Goal: Register for event/course

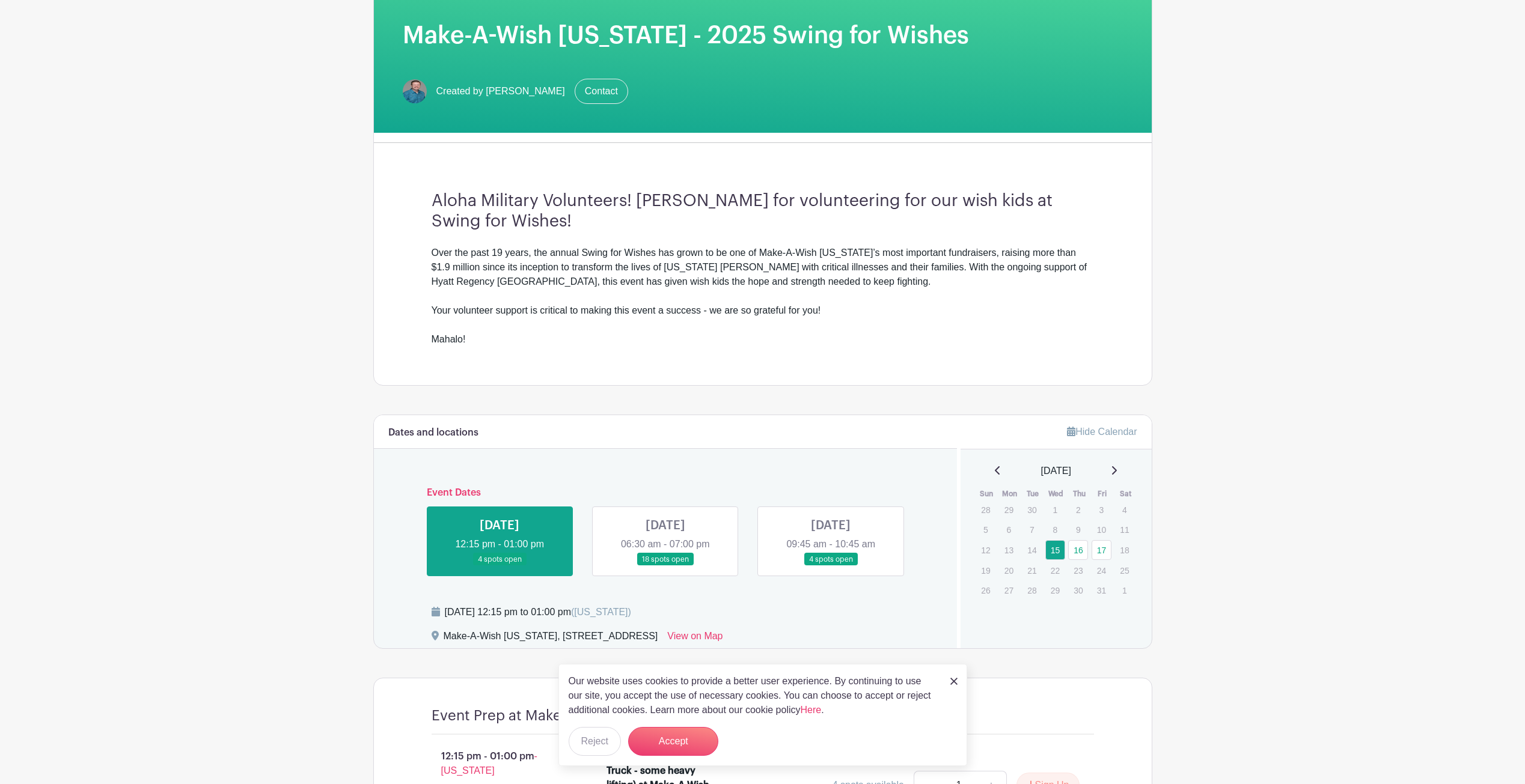
scroll to position [390, 0]
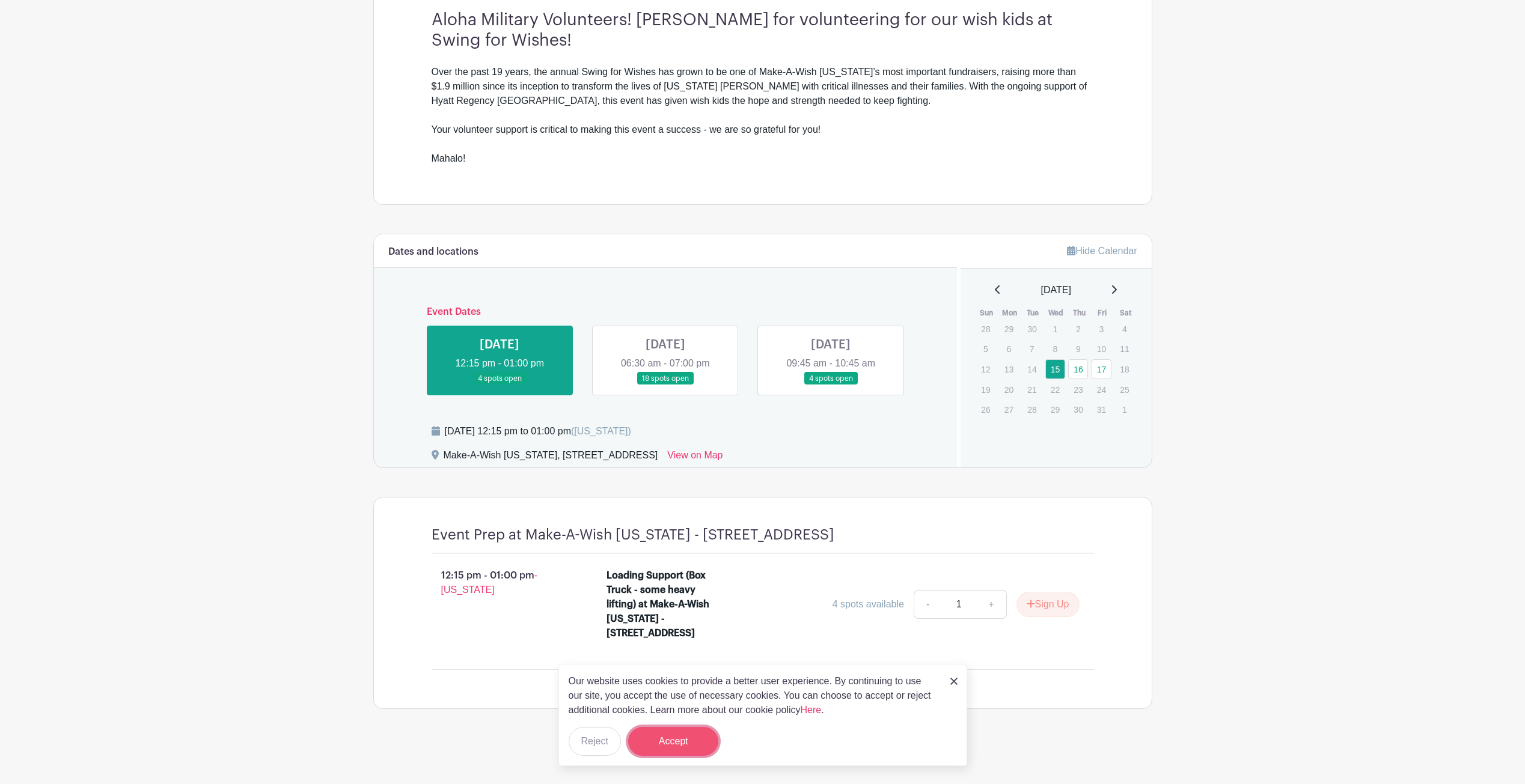
click at [675, 731] on button "Accept" at bounding box center [673, 741] width 90 height 29
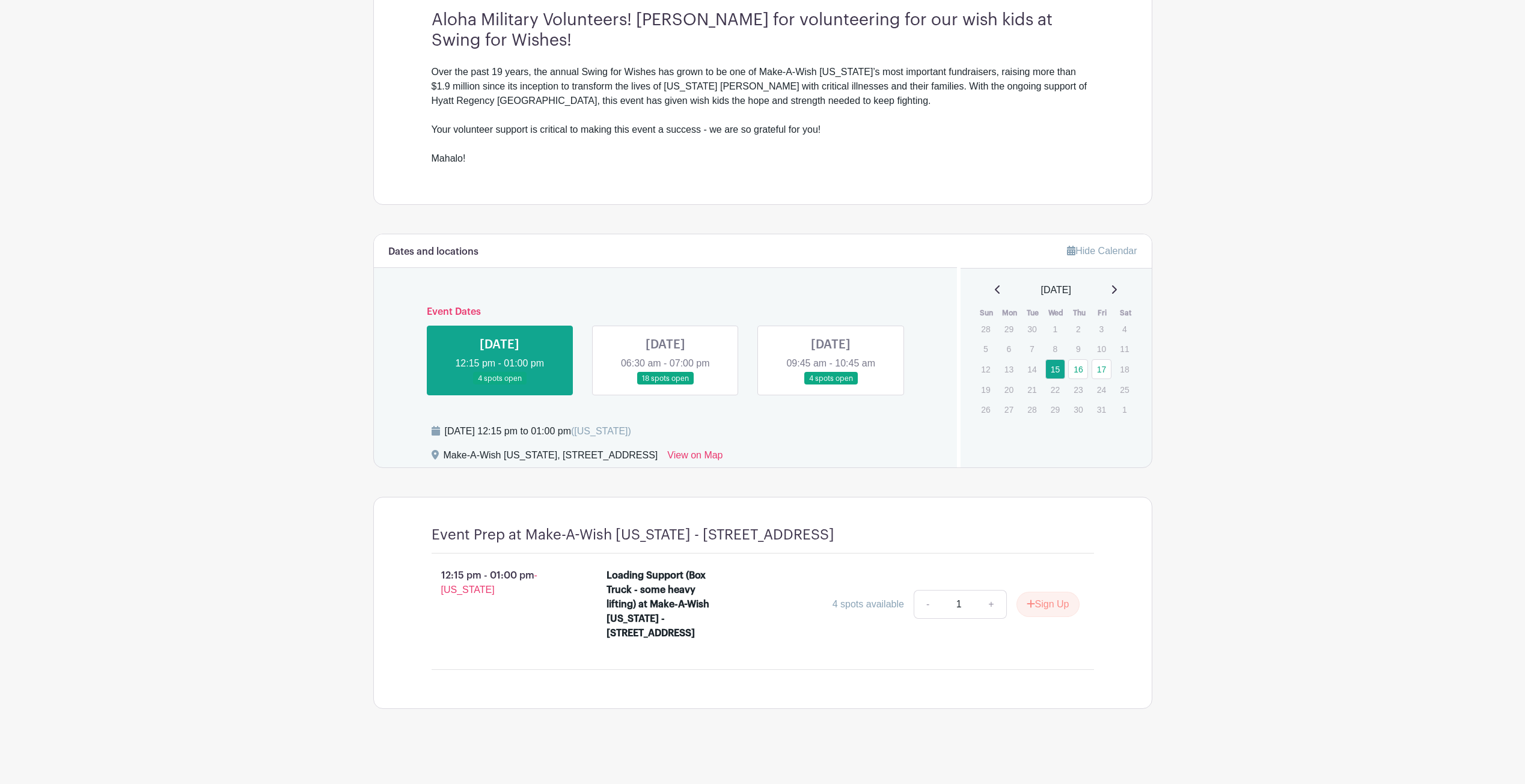
click at [665, 385] on link at bounding box center [665, 385] width 0 height 0
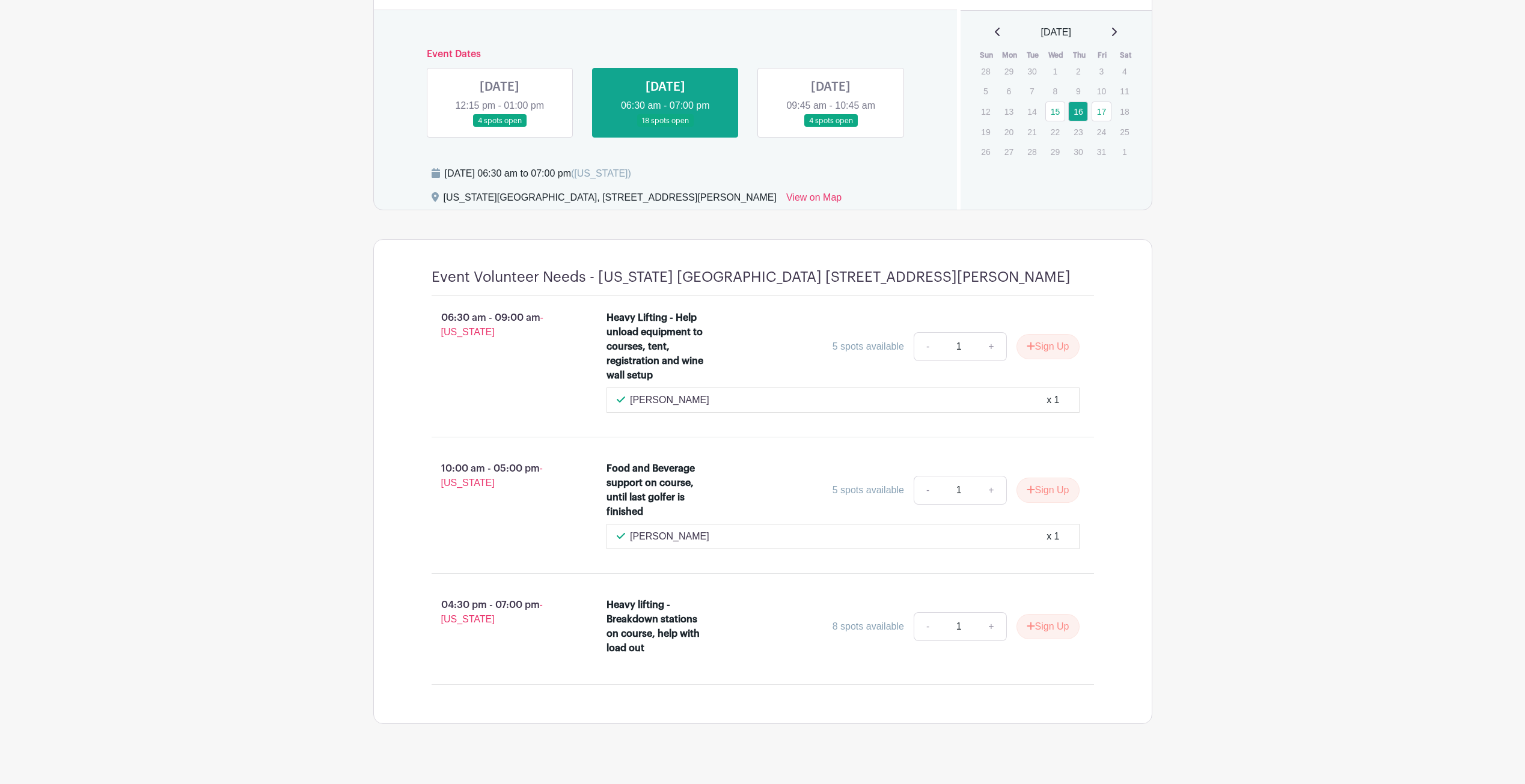
scroll to position [332, 0]
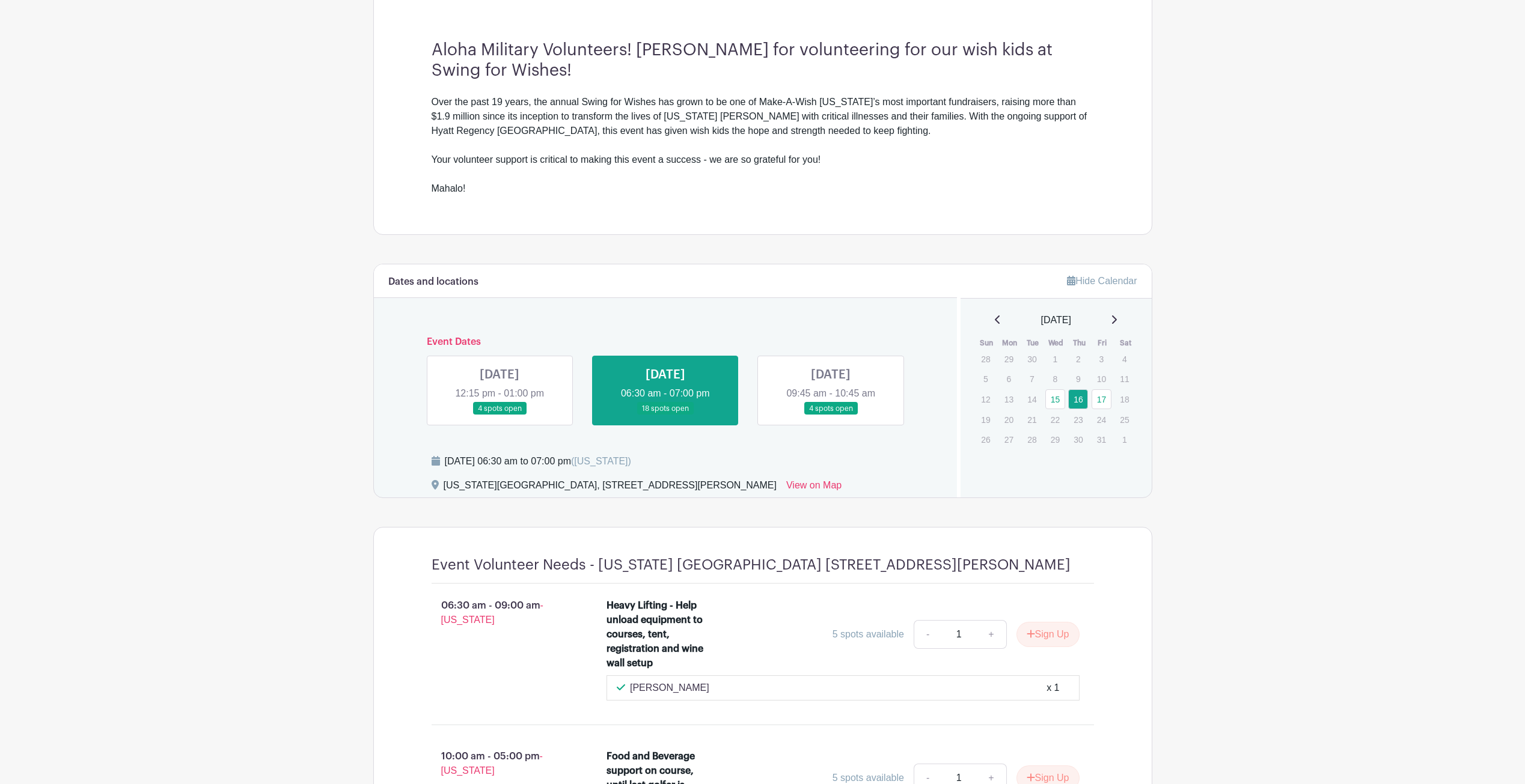
click at [830, 415] on link at bounding box center [830, 415] width 0 height 0
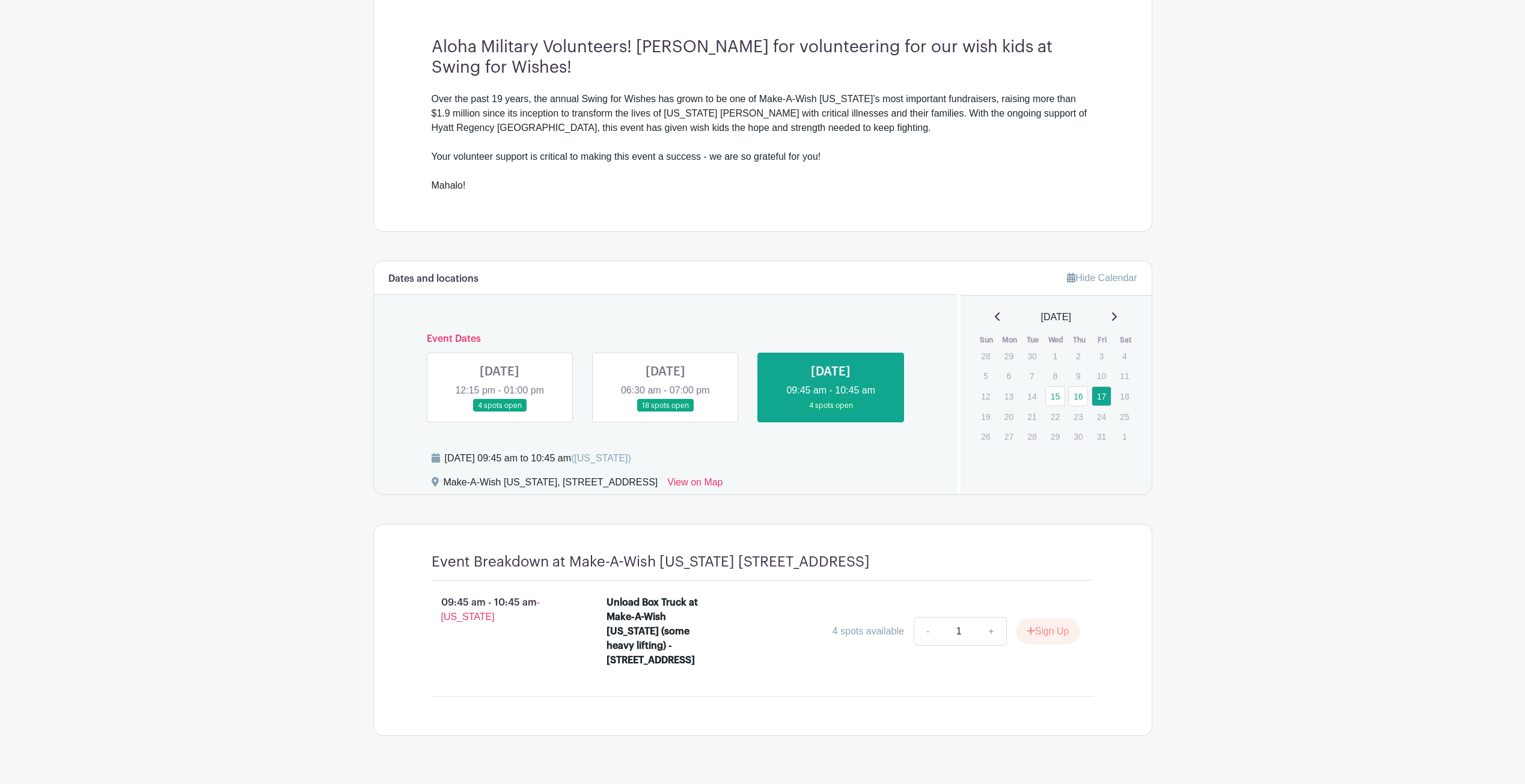
scroll to position [376, 0]
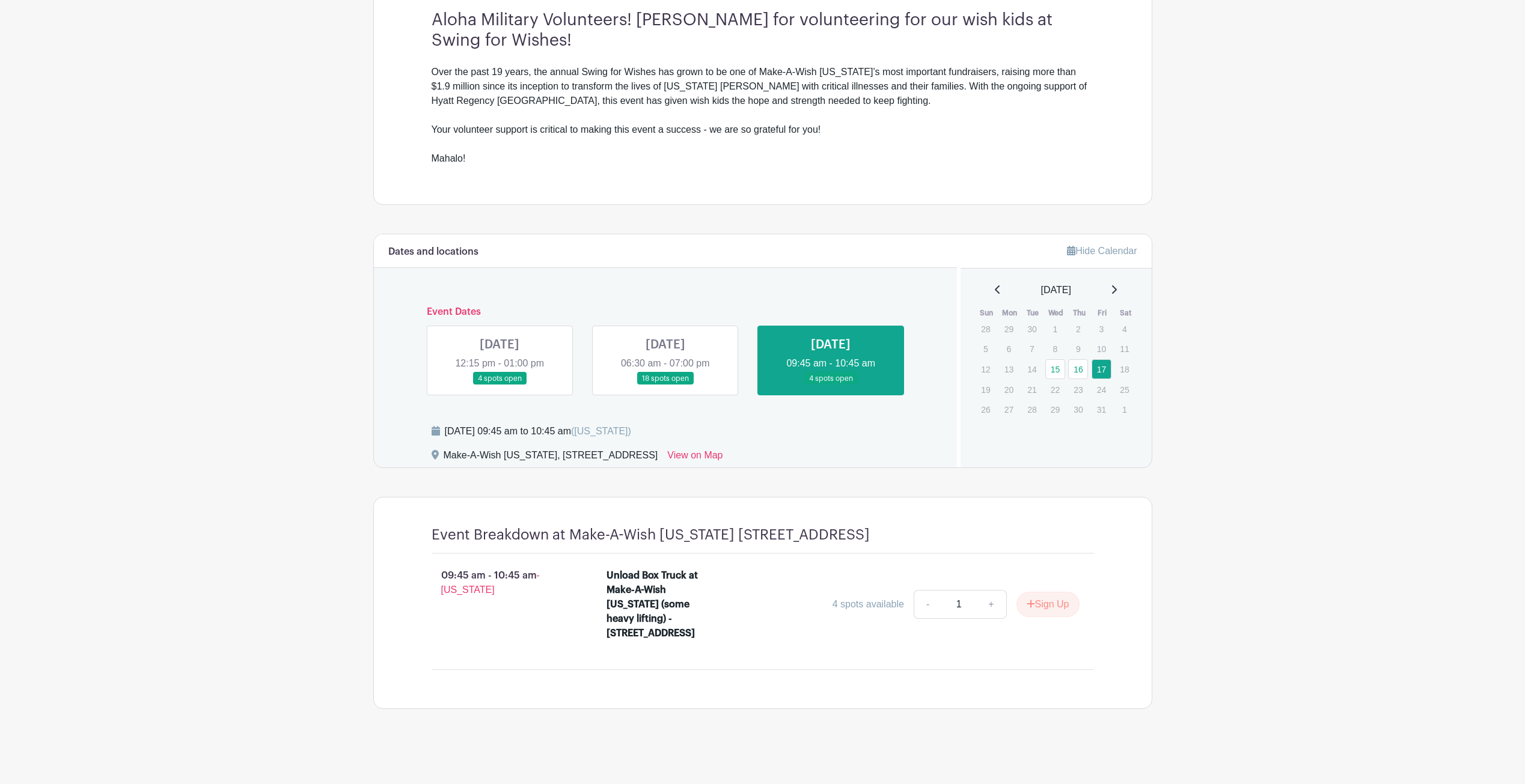
click at [665, 385] on link at bounding box center [665, 385] width 0 height 0
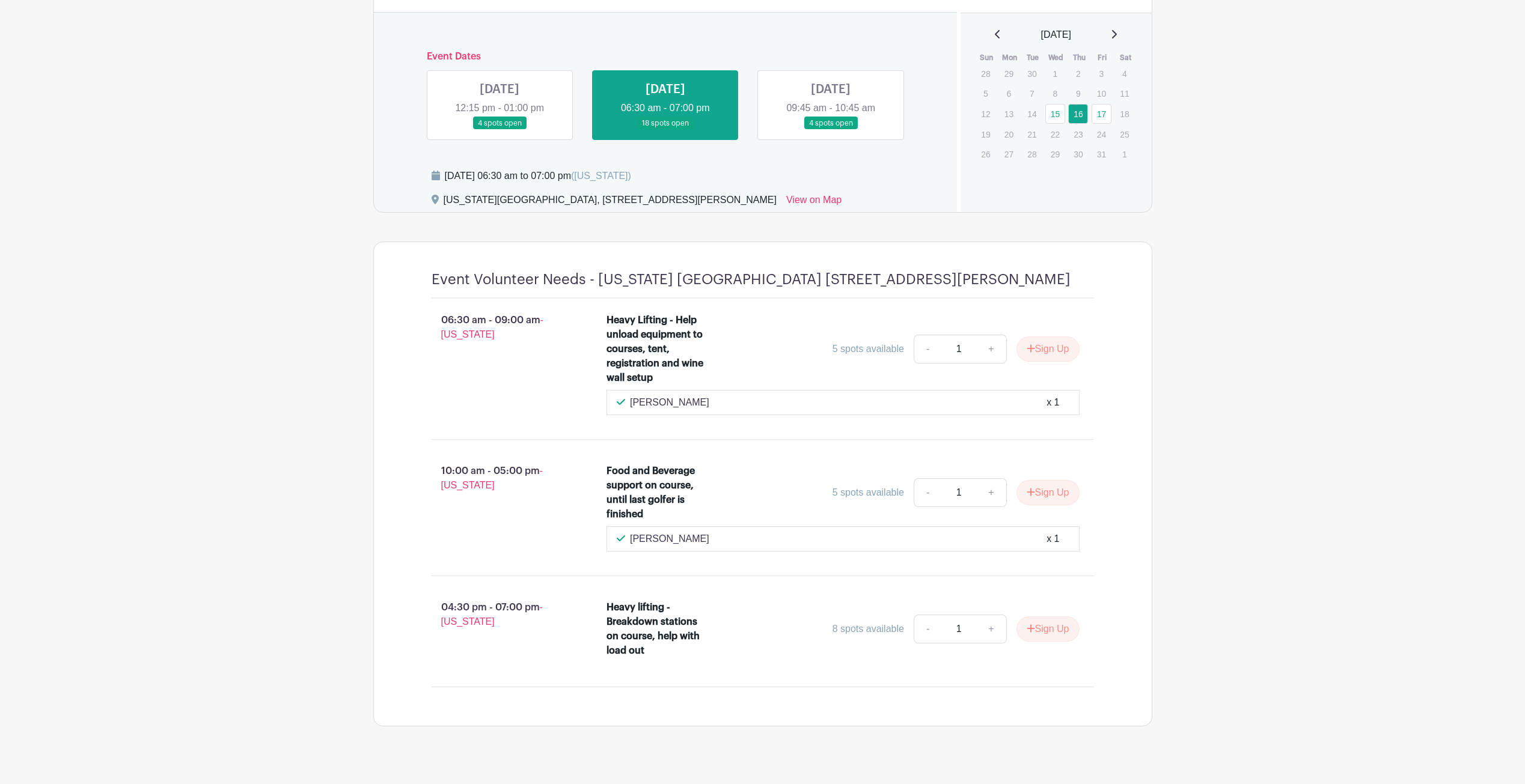
scroll to position [376, 0]
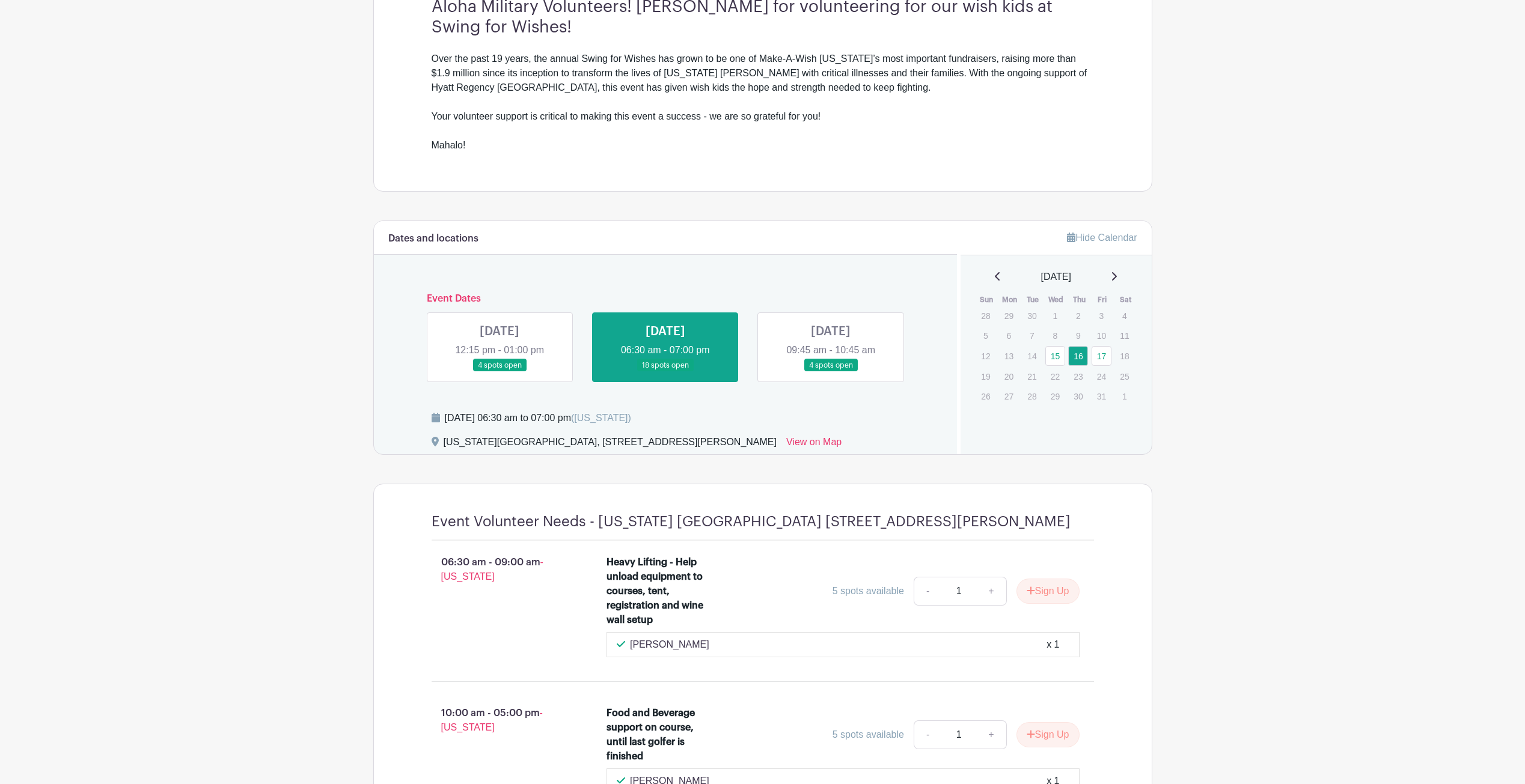
click at [499, 372] on link at bounding box center [499, 372] width 0 height 0
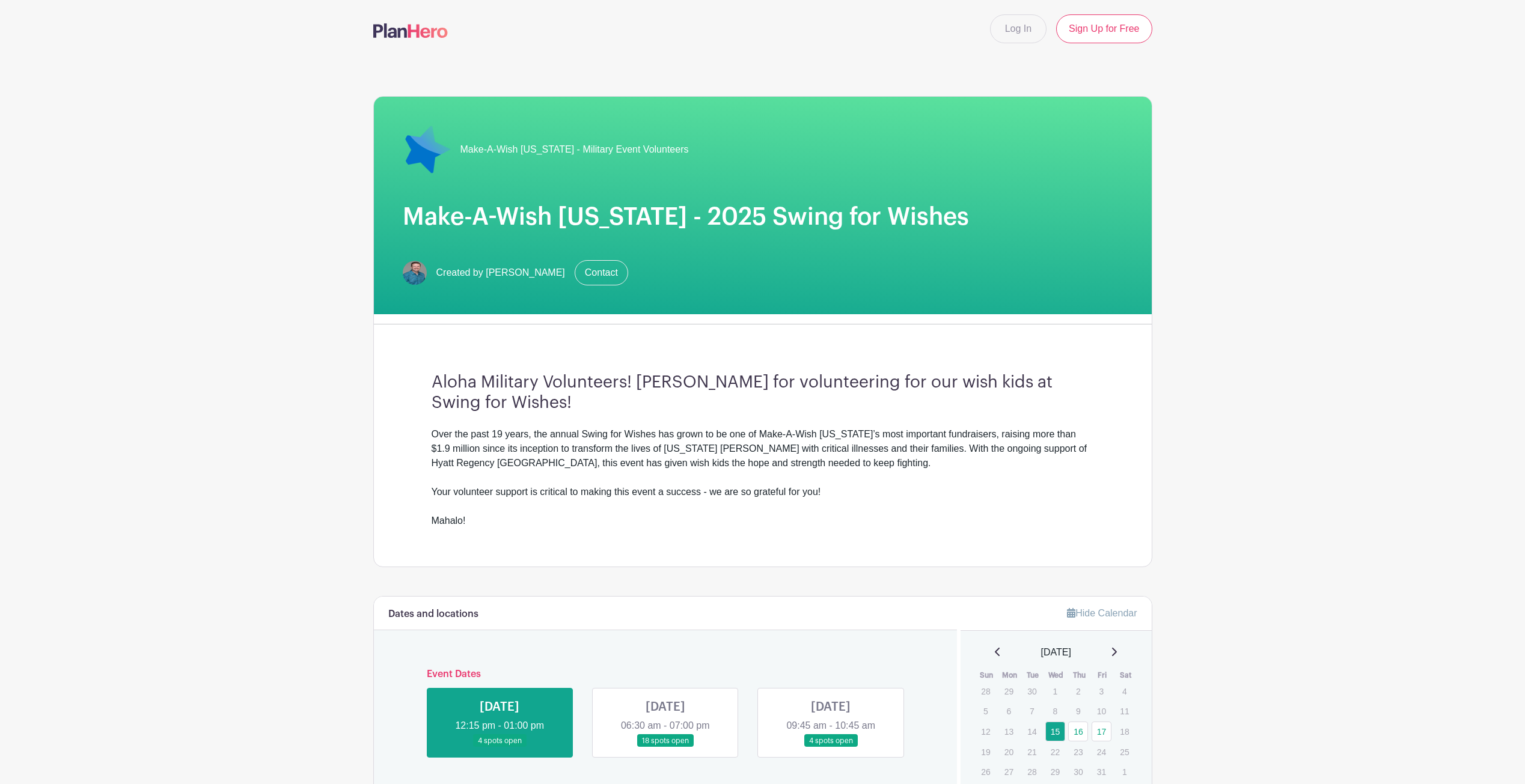
click at [244, 234] on main "Log In Sign Up for Free Make-A-Wish [US_STATE] - Military Event Volunteers Make…" at bounding box center [762, 573] width 1525 height 1146
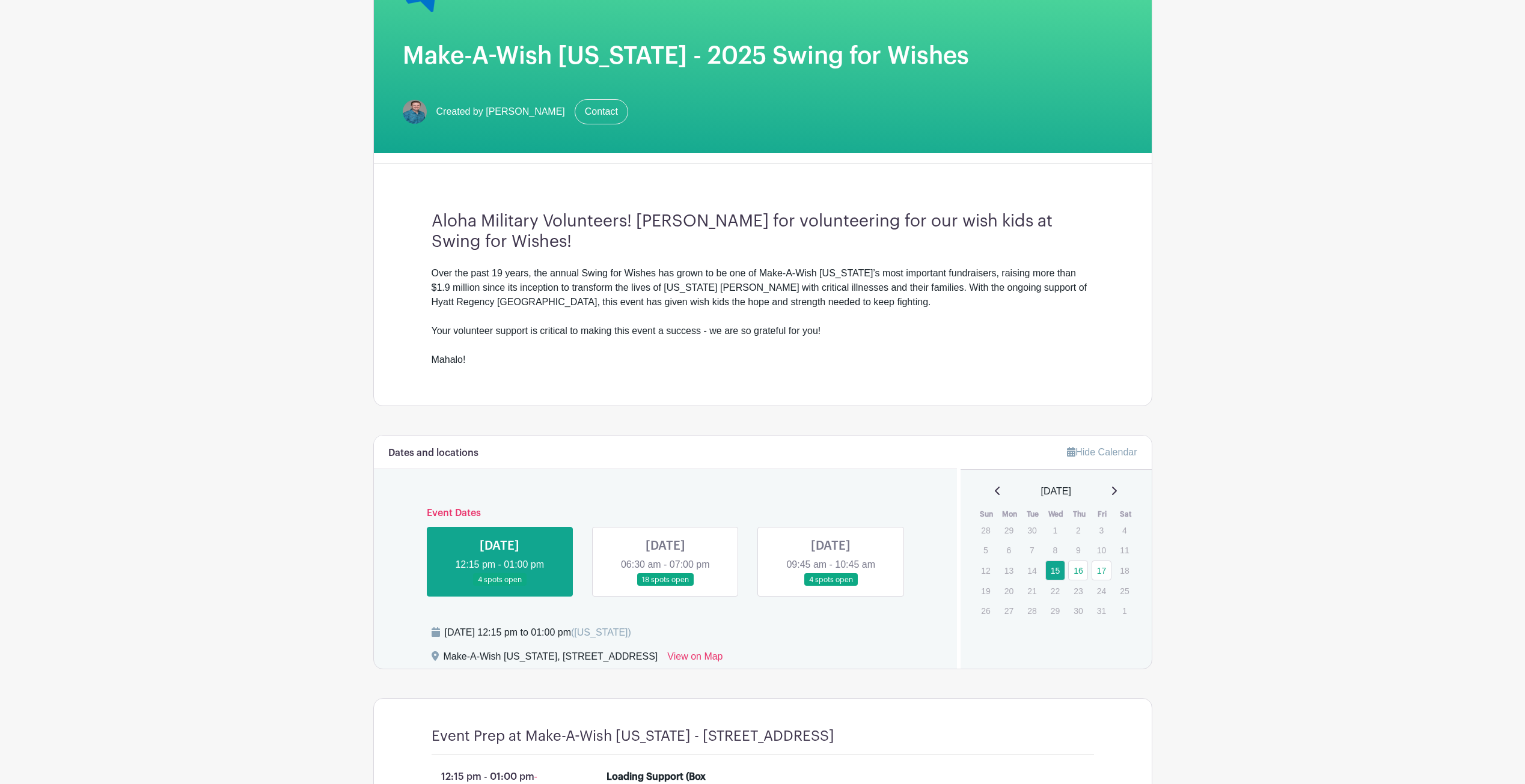
scroll to position [362, 0]
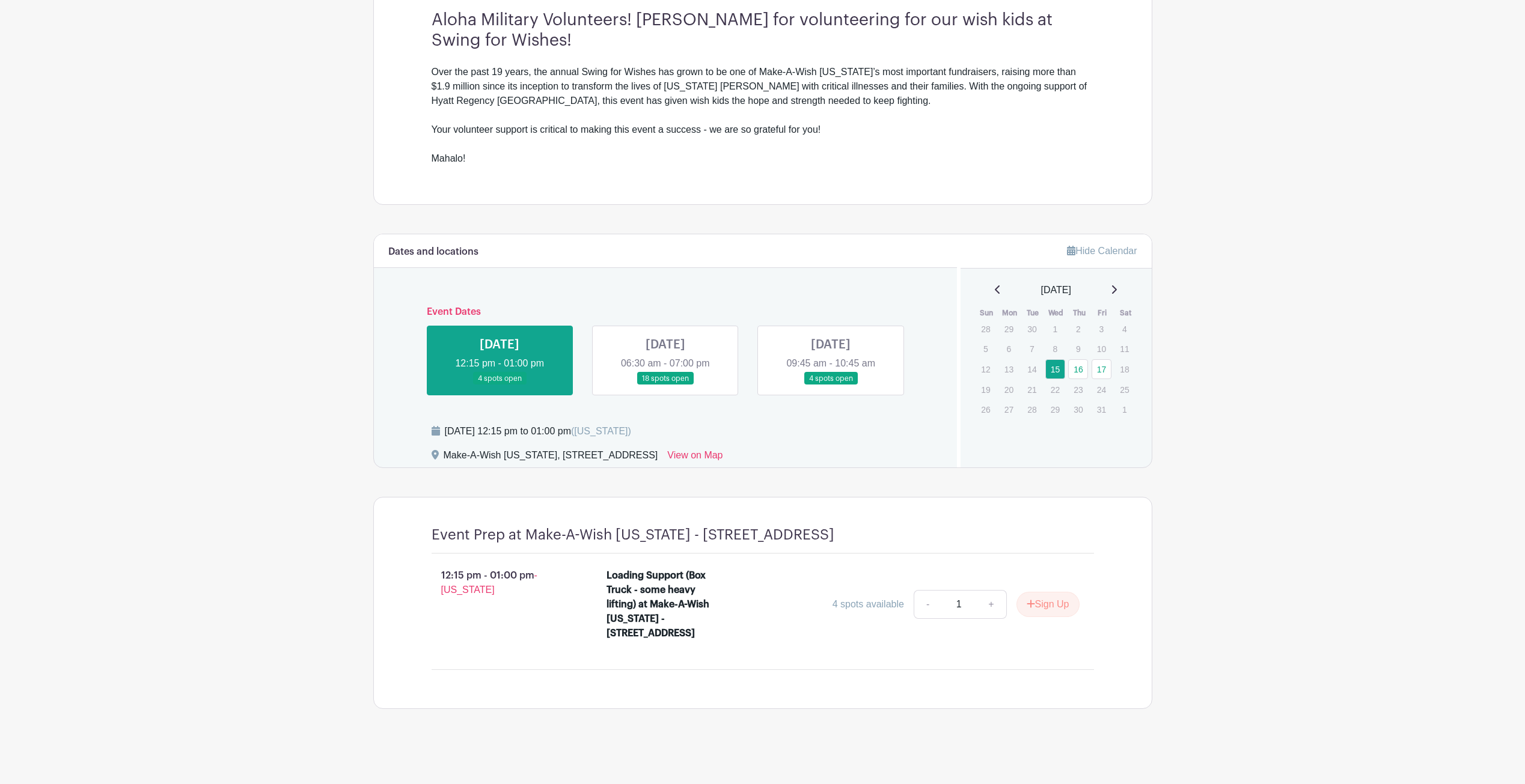
drag, startPoint x: 292, startPoint y: 420, endPoint x: 273, endPoint y: 413, distance: 20.2
click at [273, 413] on main "Log In Sign Up for Free Make-A-Wish [US_STATE] - Military Event Volunteers Make…" at bounding box center [762, 210] width 1525 height 1146
drag, startPoint x: 332, startPoint y: 338, endPoint x: 338, endPoint y: 327, distance: 12.5
click at [338, 327] on main "Log In Sign Up for Free Make-A-Wish [US_STATE] - Military Event Volunteers Make…" at bounding box center [762, 210] width 1525 height 1146
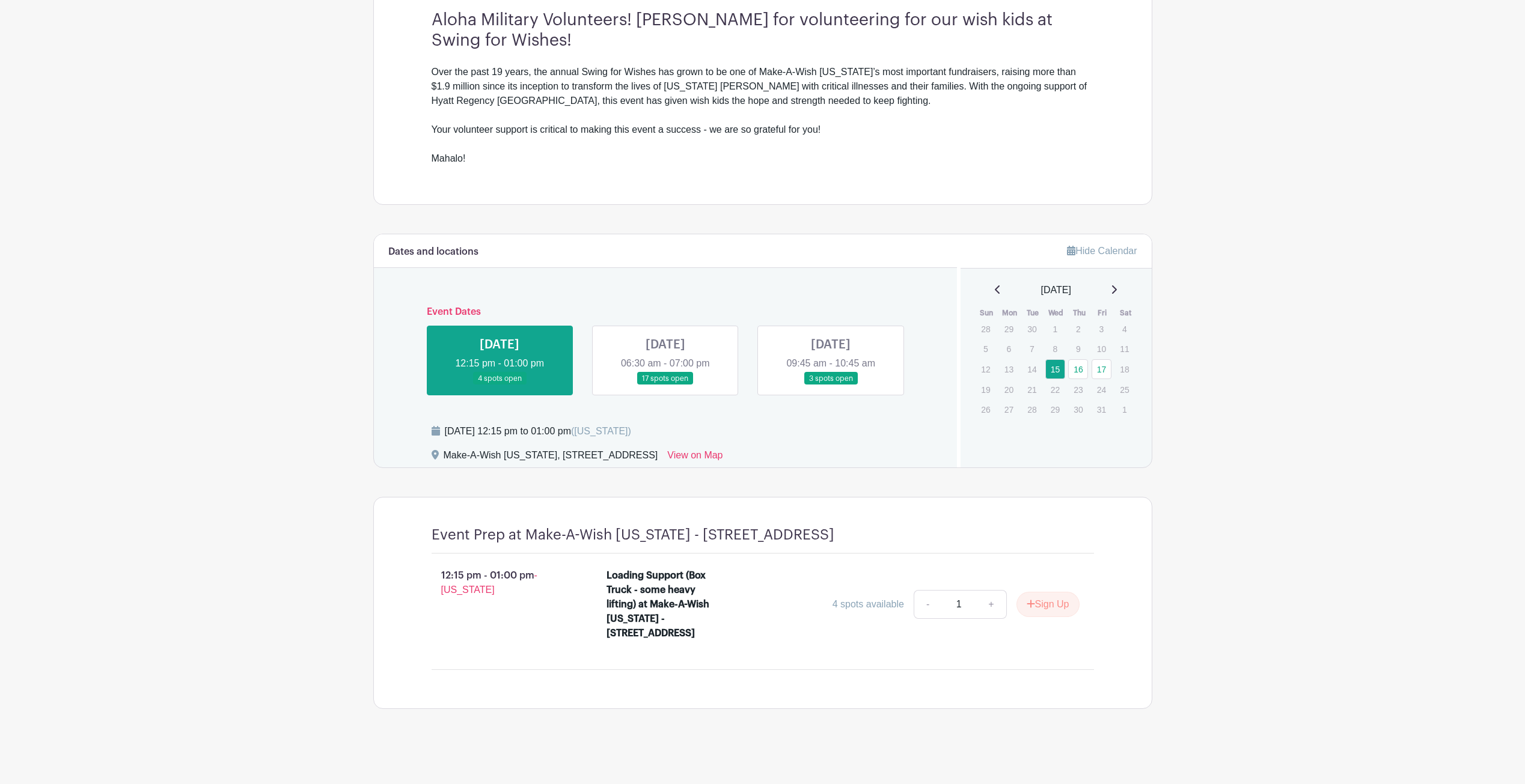
scroll to position [27, 0]
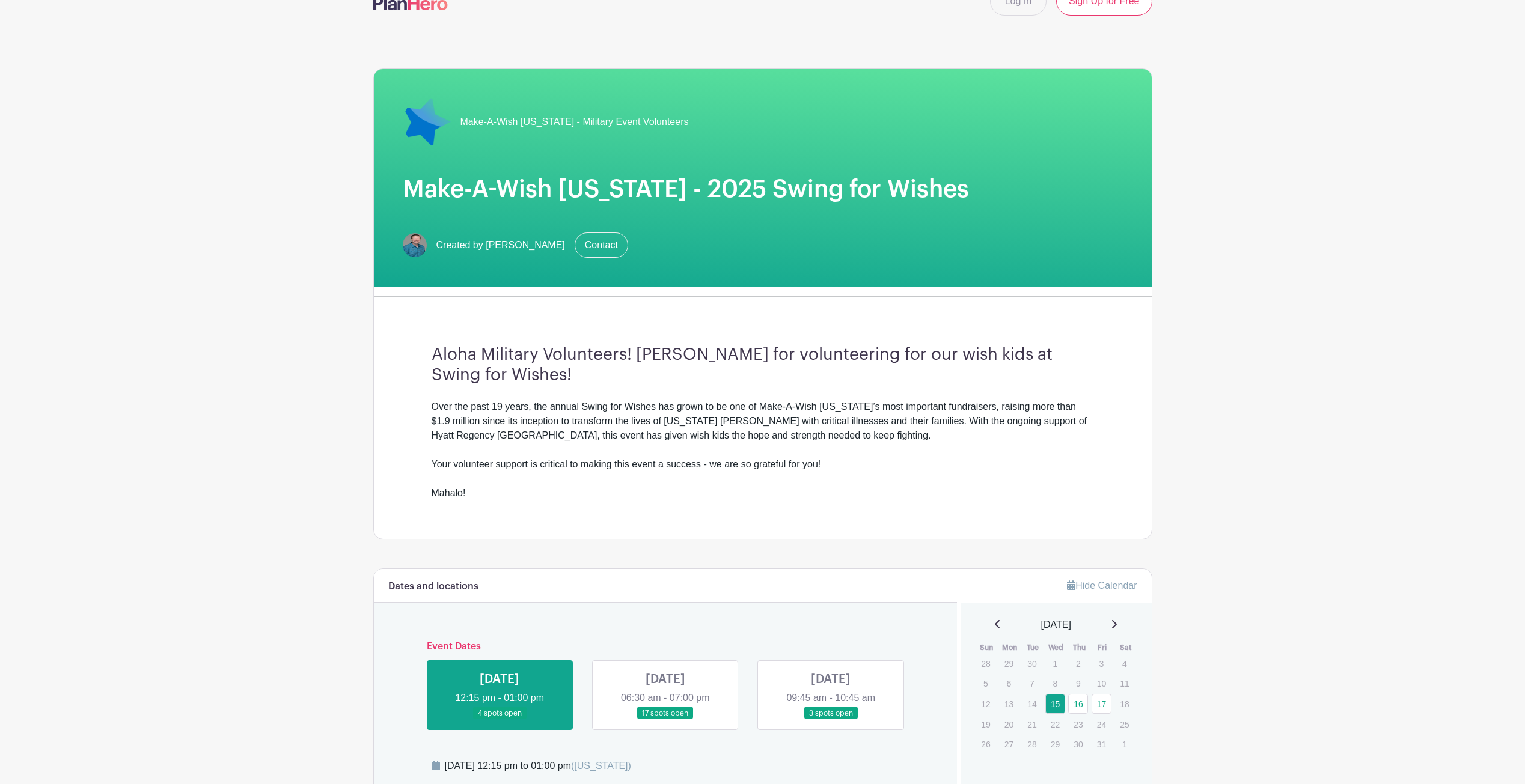
click at [1285, 174] on main "Log In Sign Up for Free Make-A-Wish [US_STATE] - Military Event Volunteers Make…" at bounding box center [762, 546] width 1525 height 1146
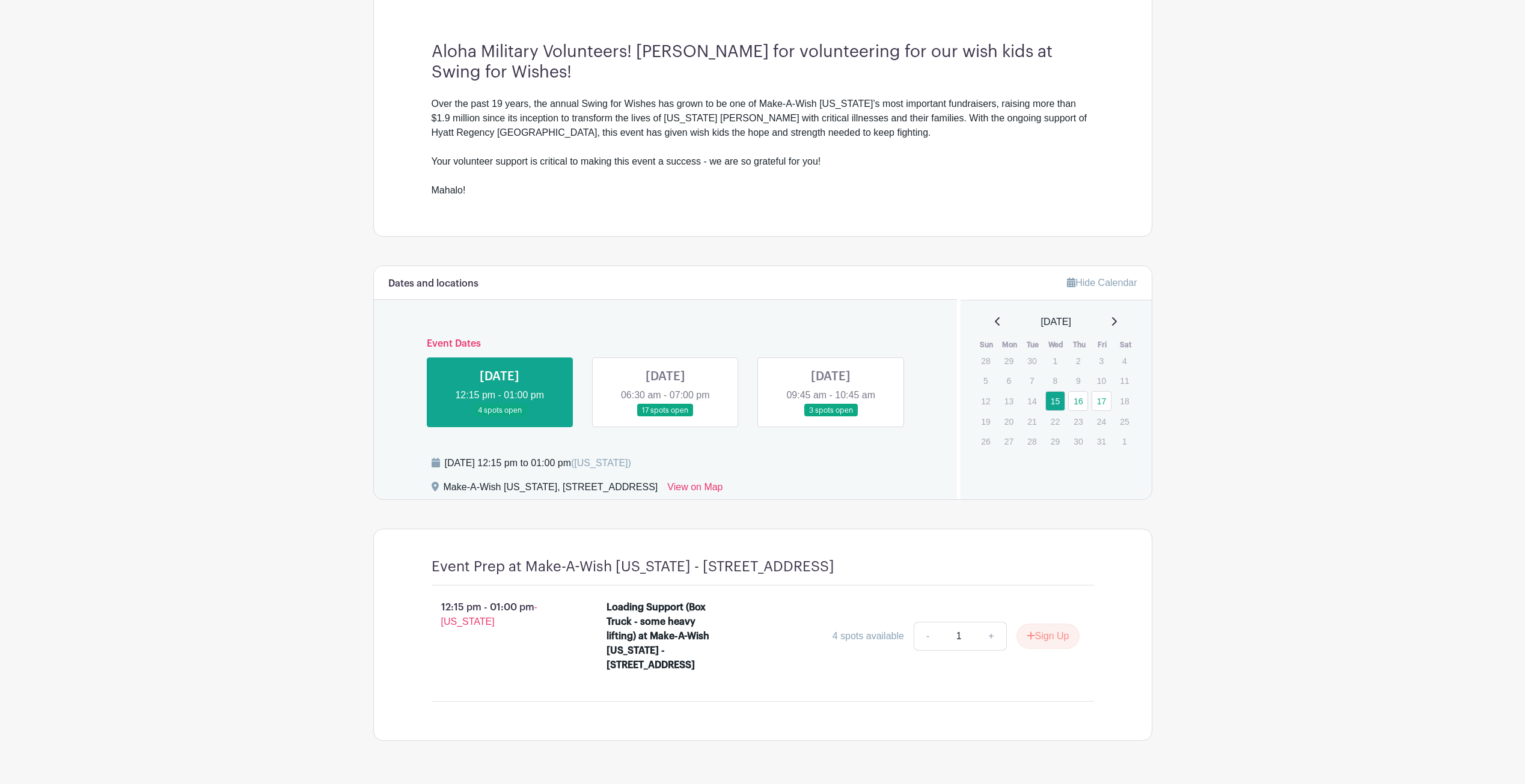
scroll to position [390, 0]
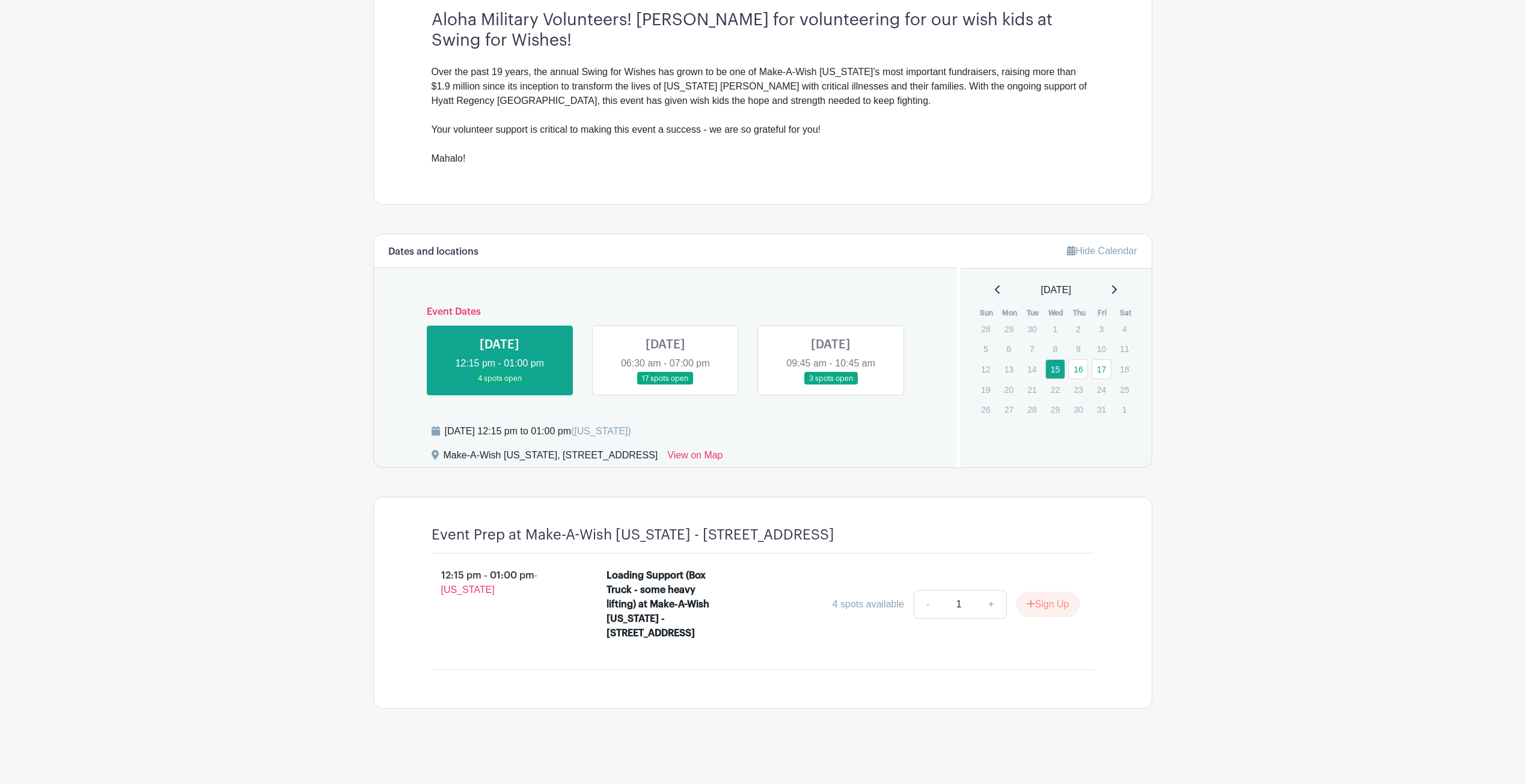
drag, startPoint x: 1147, startPoint y: 570, endPoint x: 1194, endPoint y: 572, distance: 47.0
click at [1194, 572] on main "Log In Sign Up for Free Make-A-Wish [US_STATE] - Military Event Volunteers Make…" at bounding box center [762, 210] width 1525 height 1146
drag, startPoint x: 277, startPoint y: 281, endPoint x: 216, endPoint y: 281, distance: 61.0
click at [216, 281] on main "Log In Sign Up for Free Make-A-Wish [US_STATE] - Military Event Volunteers Make…" at bounding box center [762, 210] width 1525 height 1146
click at [374, 346] on div "Dates and locations Event Dates [DATE] 12:15 pm - 01:00 pm 4 spots open [DATE] …" at bounding box center [666, 350] width 584 height 232
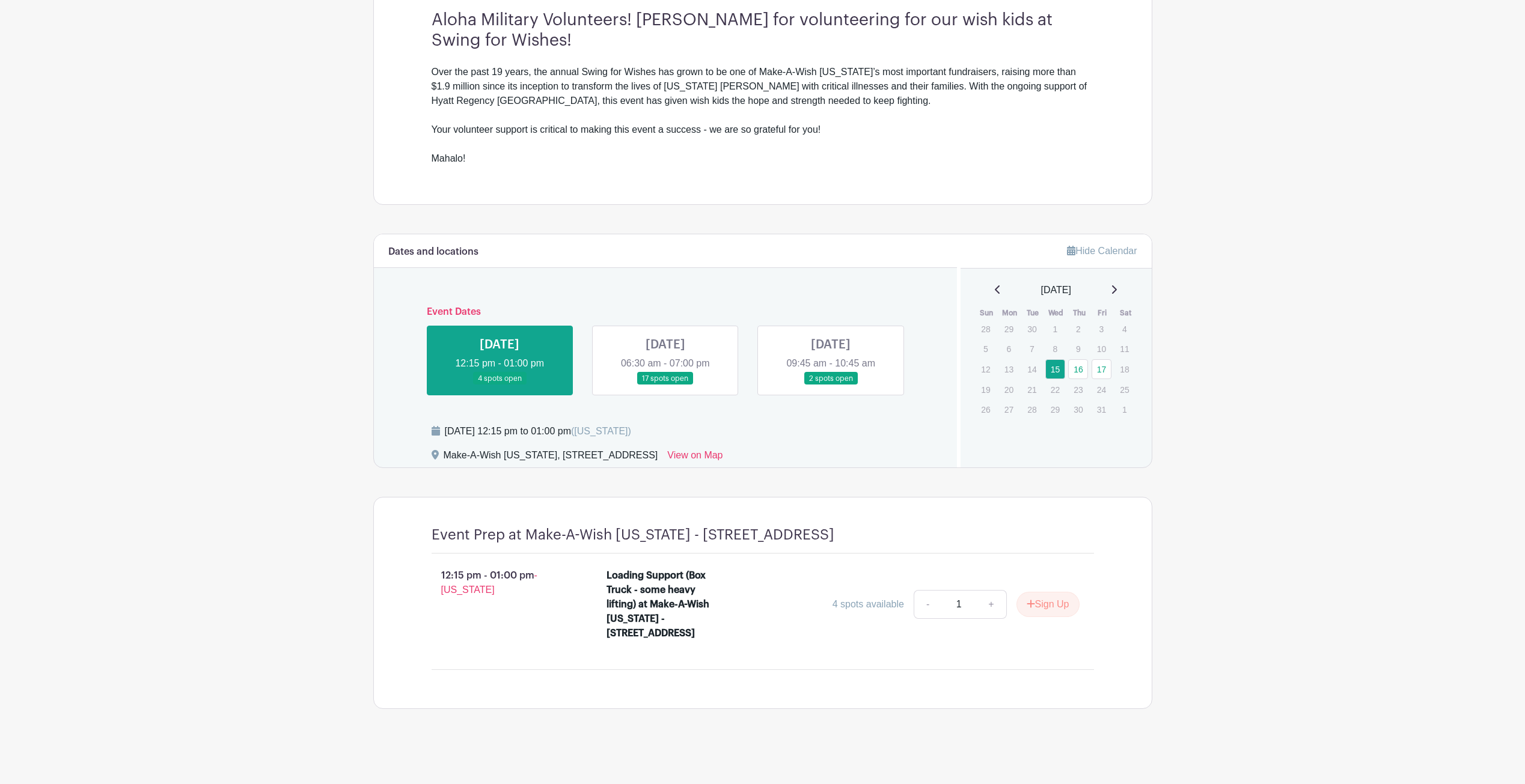
click at [124, 275] on main "Log In Sign Up for Free Make-A-Wish [US_STATE] - Military Event Volunteers Make…" at bounding box center [762, 210] width 1525 height 1146
